Goal: Transaction & Acquisition: Purchase product/service

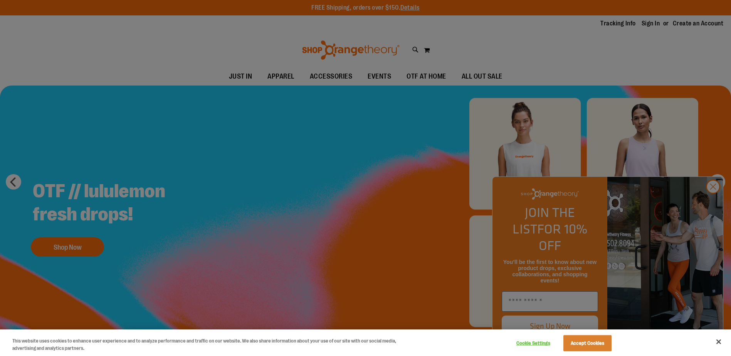
click at [707, 200] on div at bounding box center [365, 178] width 731 height 356
click at [709, 200] on div at bounding box center [365, 178] width 731 height 356
click at [713, 202] on div at bounding box center [365, 178] width 731 height 356
click at [725, 203] on div at bounding box center [365, 178] width 731 height 356
click at [578, 345] on button "Accept Cookies" at bounding box center [588, 343] width 48 height 16
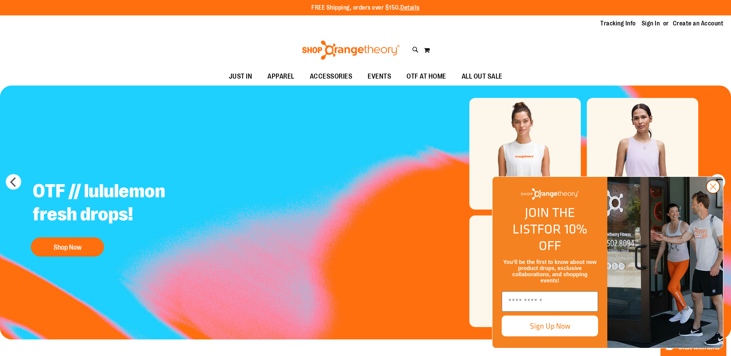
click at [714, 193] on circle "Close dialog" at bounding box center [713, 186] width 13 height 13
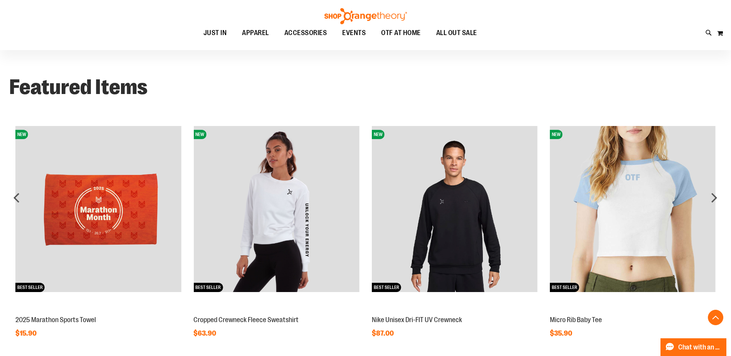
scroll to position [732, 0]
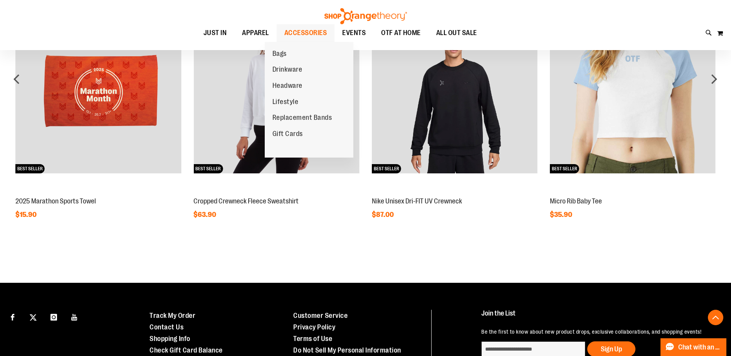
click at [293, 25] on span "ACCESSORIES" at bounding box center [306, 32] width 43 height 17
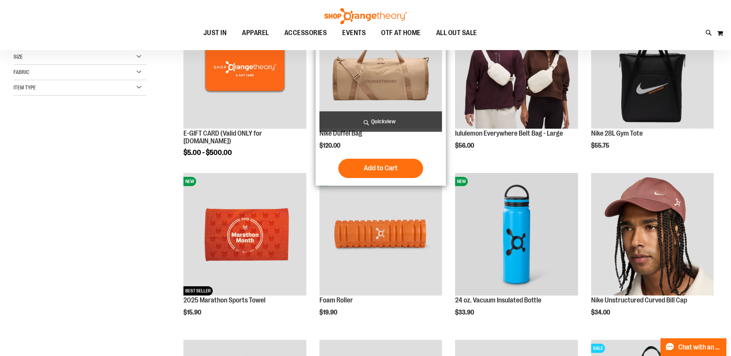
scroll to position [77, 0]
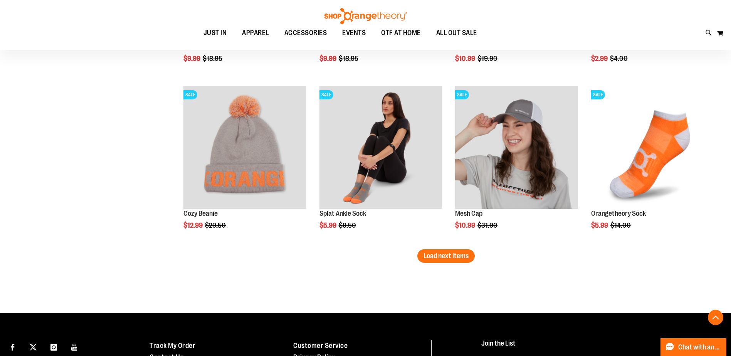
scroll to position [1399, 0]
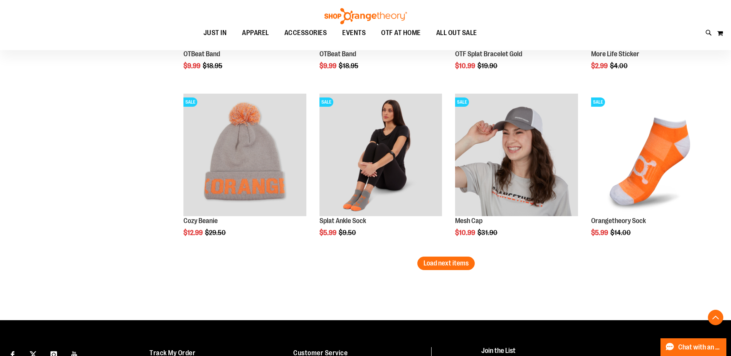
click at [453, 266] on span "Load next items" at bounding box center [446, 263] width 45 height 8
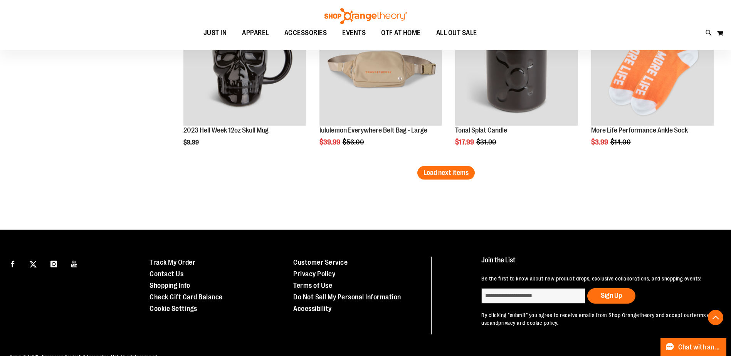
scroll to position [1977, 0]
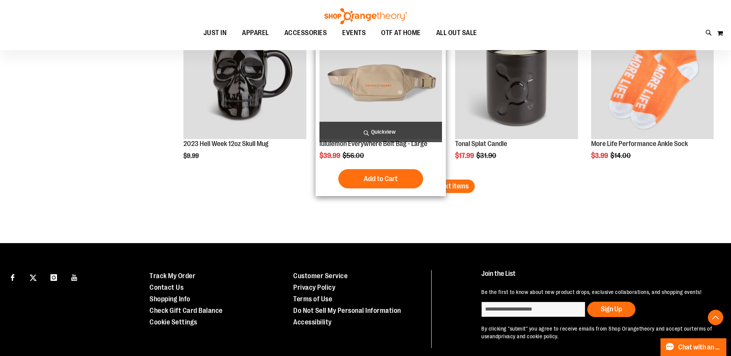
click at [437, 175] on div "Add to Cart In stock" at bounding box center [381, 178] width 123 height 19
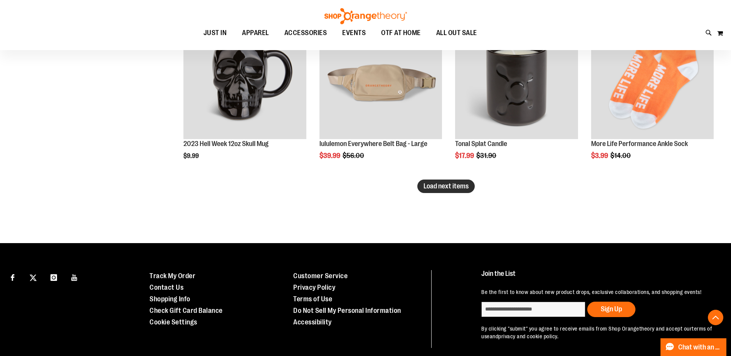
click at [469, 182] on span "Load next items" at bounding box center [446, 186] width 45 height 8
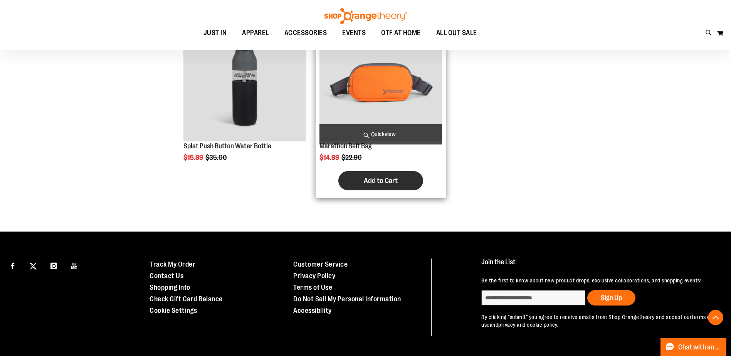
scroll to position [2336, 0]
